Goal: Task Accomplishment & Management: Complete application form

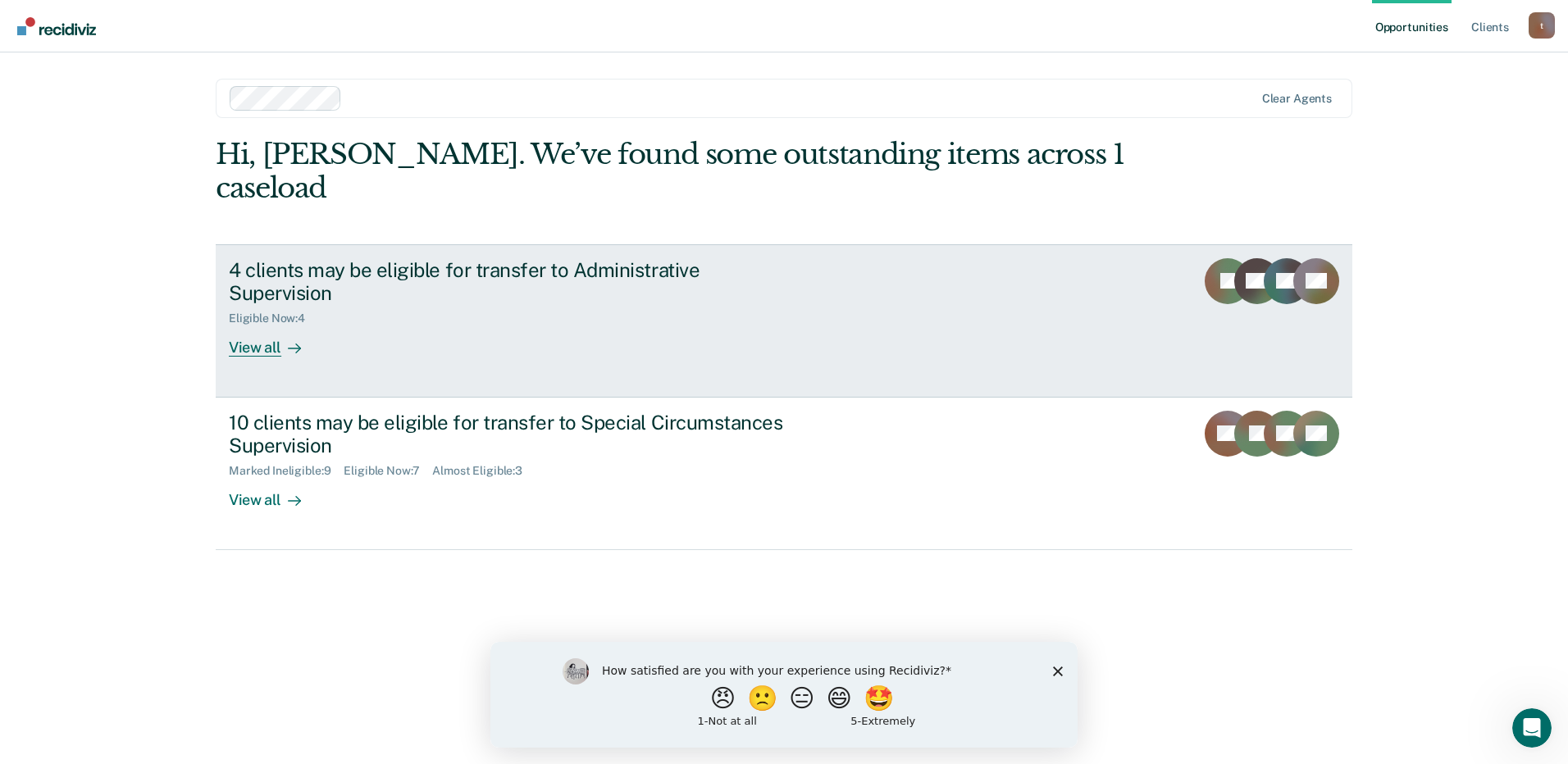
click at [288, 341] on icon at bounding box center [294, 348] width 14 height 14
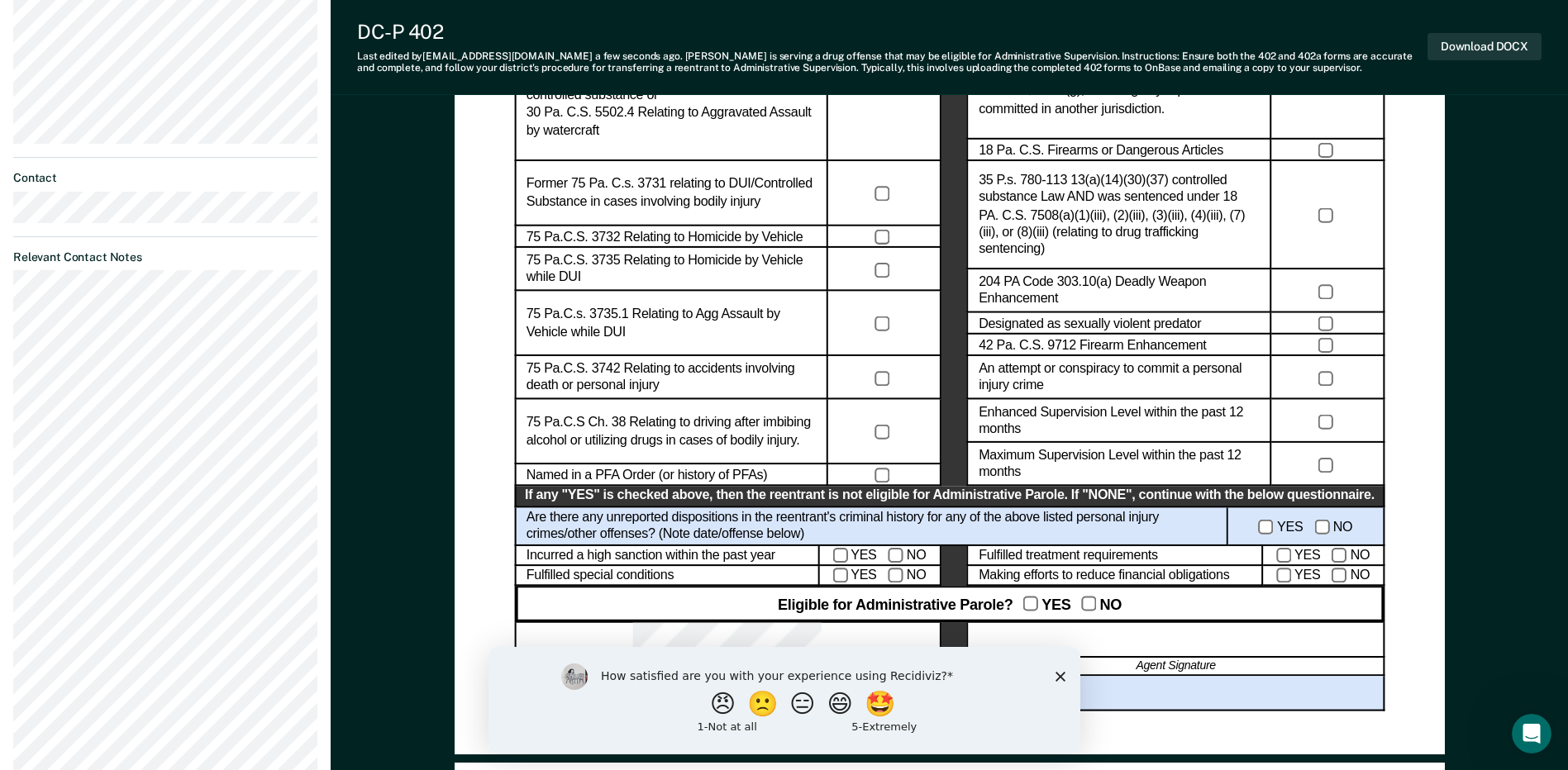
scroll to position [909, 0]
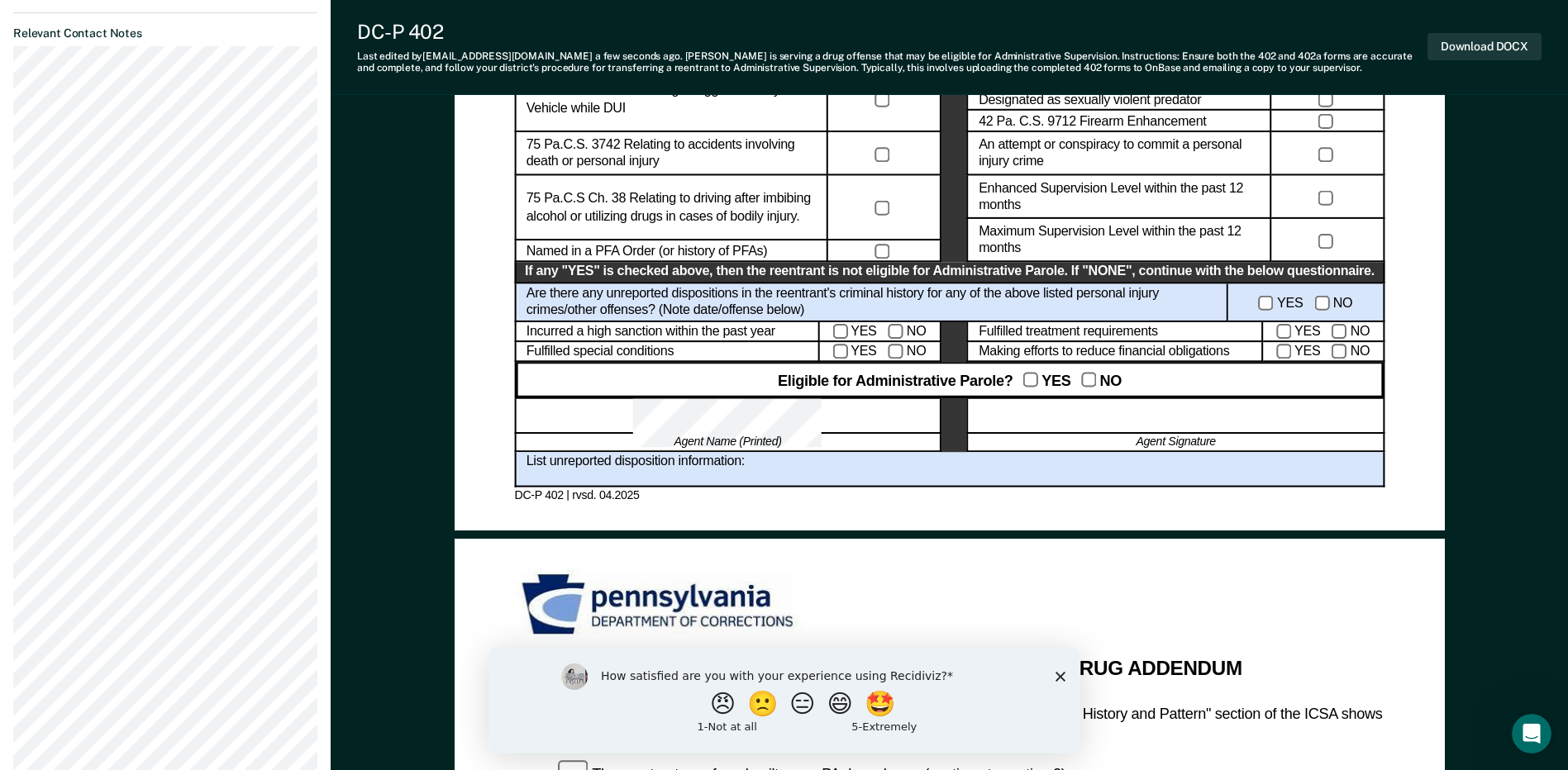
click at [766, 467] on div "List unreported disposition information:" at bounding box center [949, 470] width 871 height 36
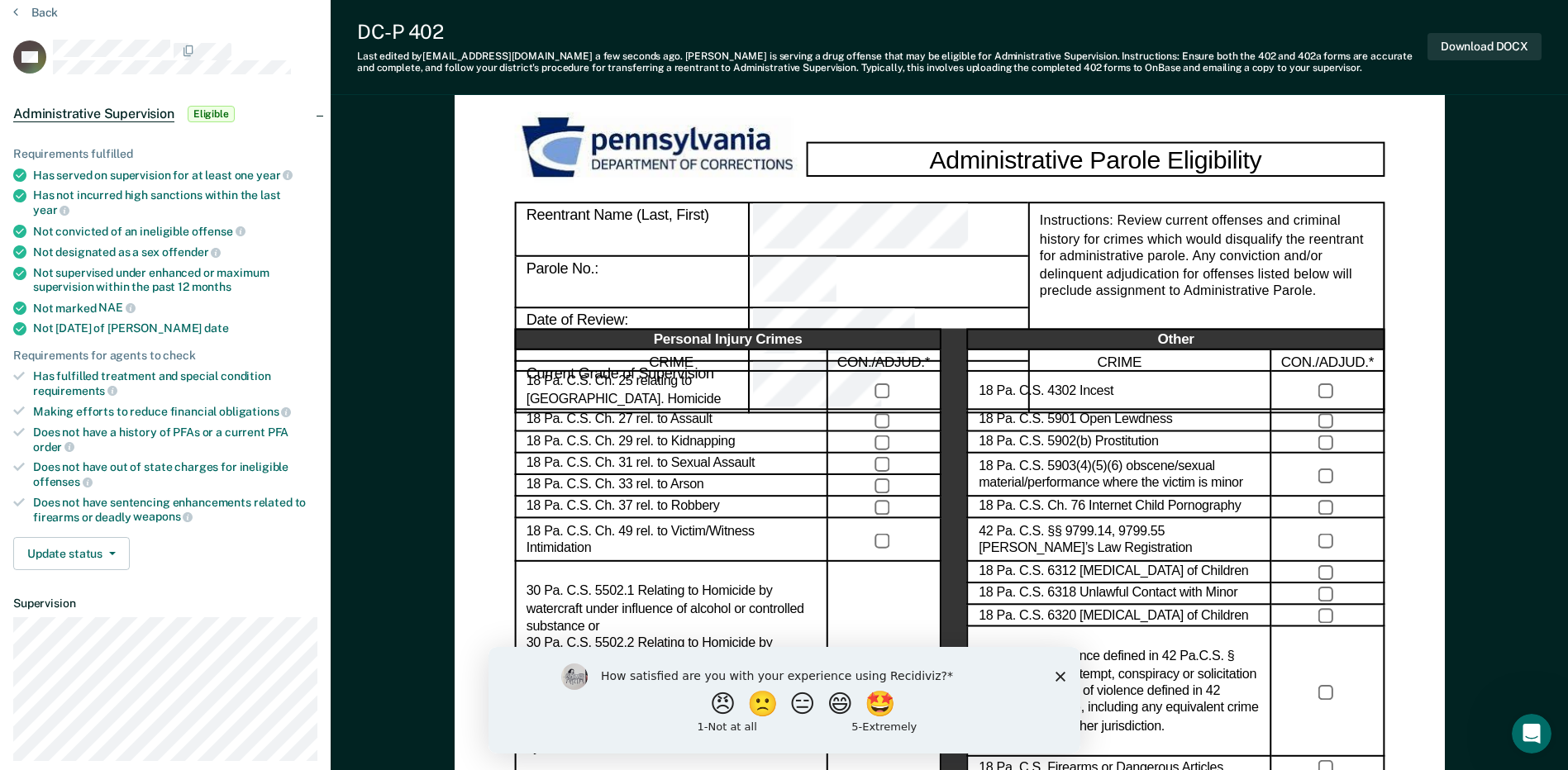
scroll to position [0, 0]
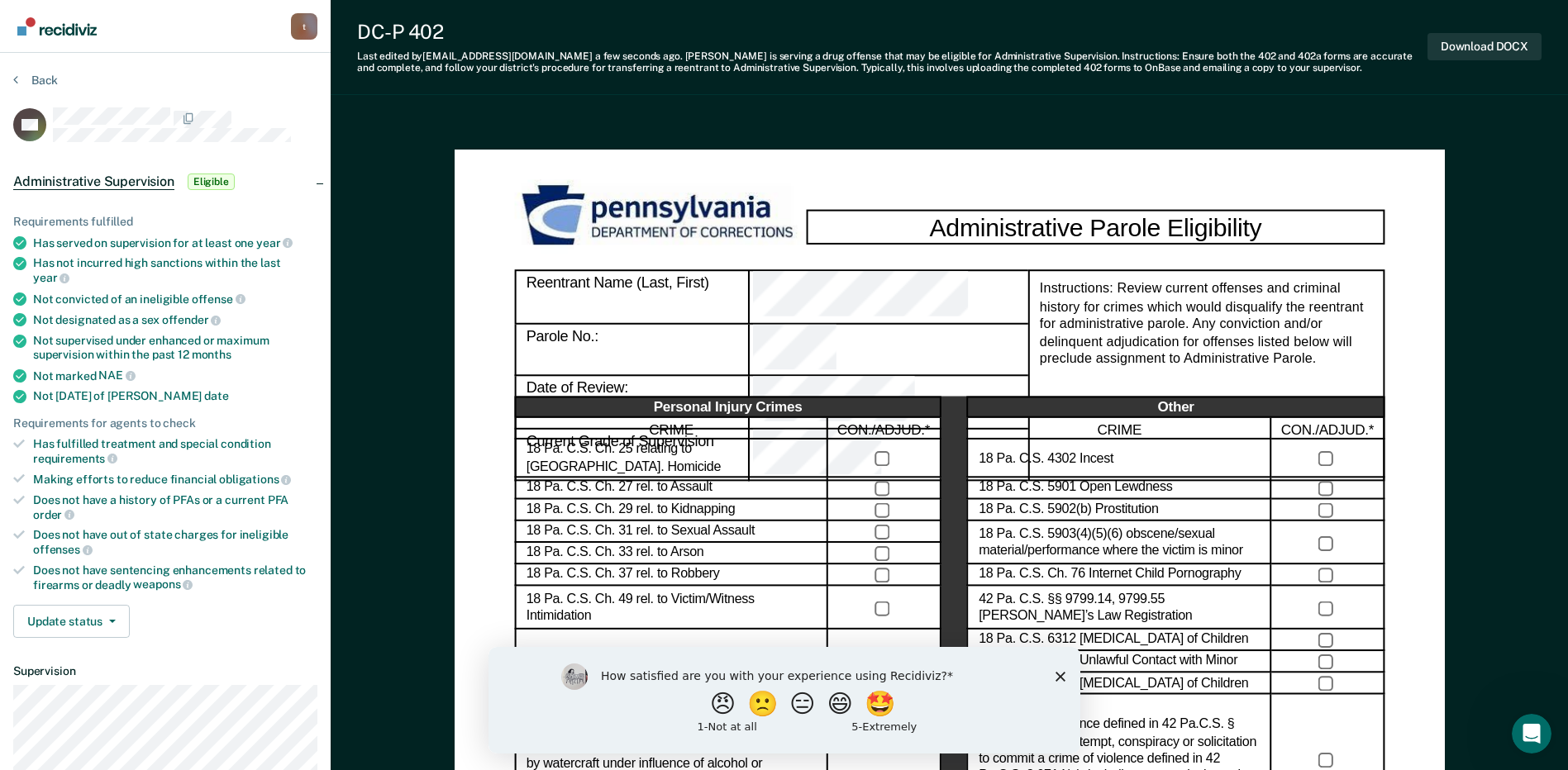
click at [861, 428] on div at bounding box center [889, 454] width 278 height 52
click at [1499, 52] on button "Download DOCX" at bounding box center [1484, 47] width 114 height 27
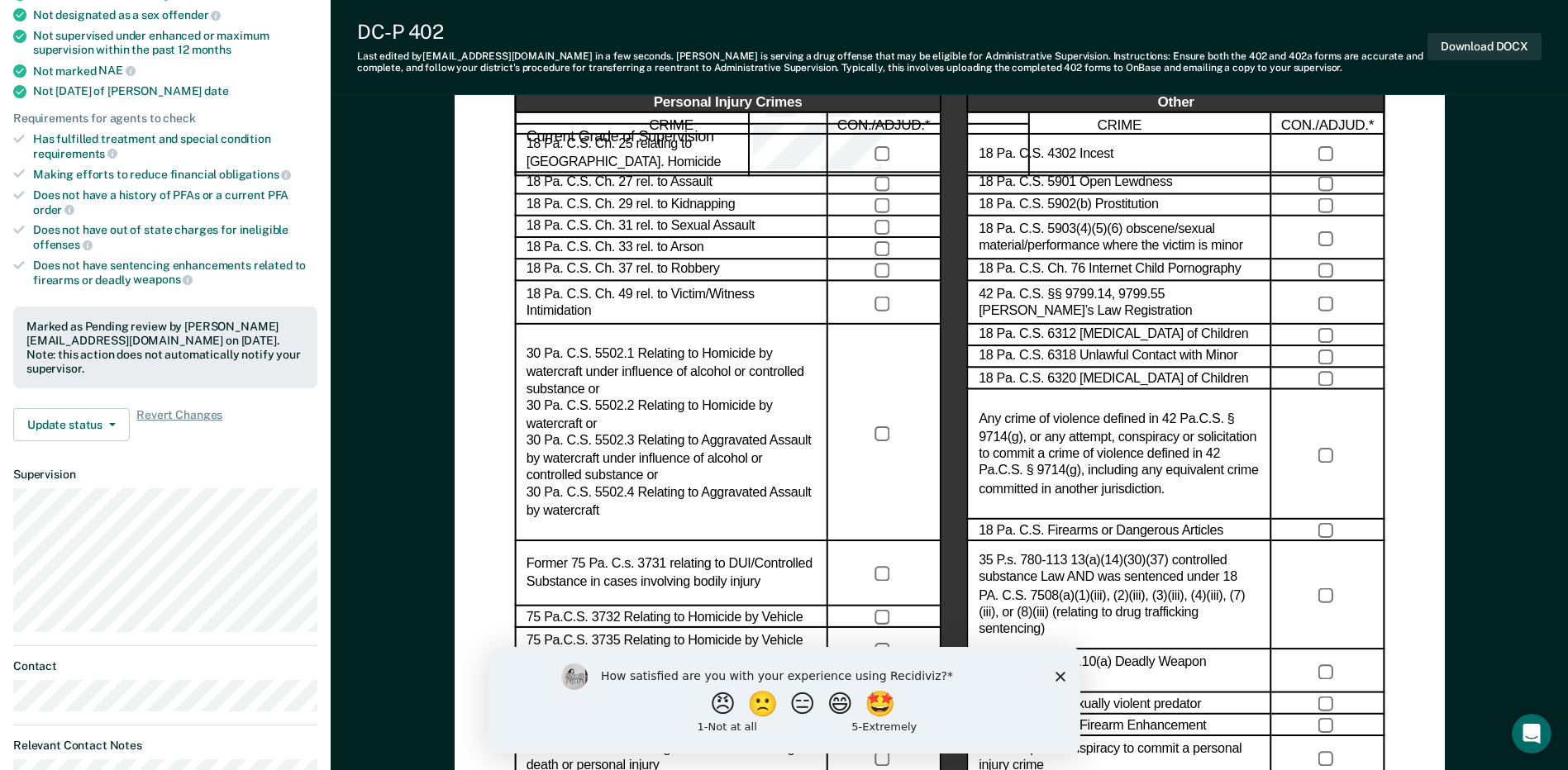
scroll to position [413, 0]
